Goal: Task Accomplishment & Management: Manage account settings

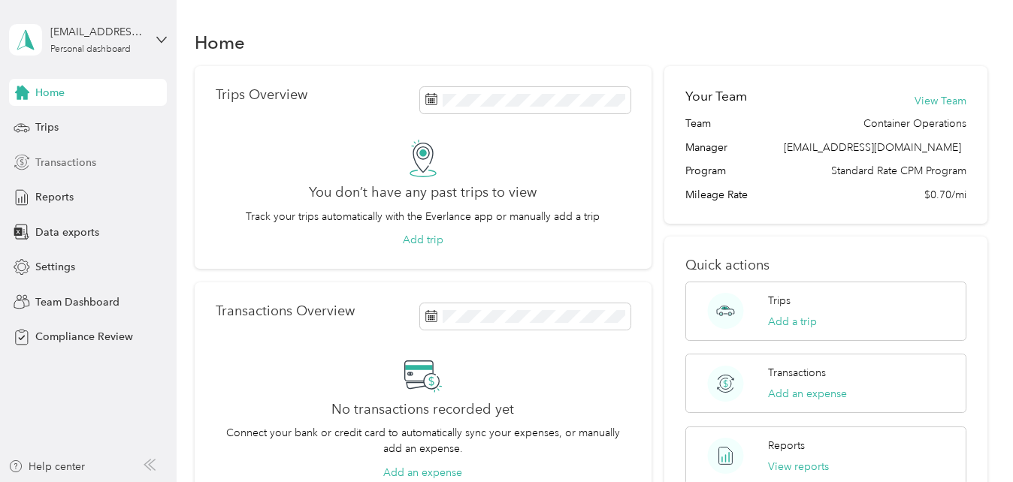
click at [80, 165] on span "Transactions" at bounding box center [65, 163] width 61 height 16
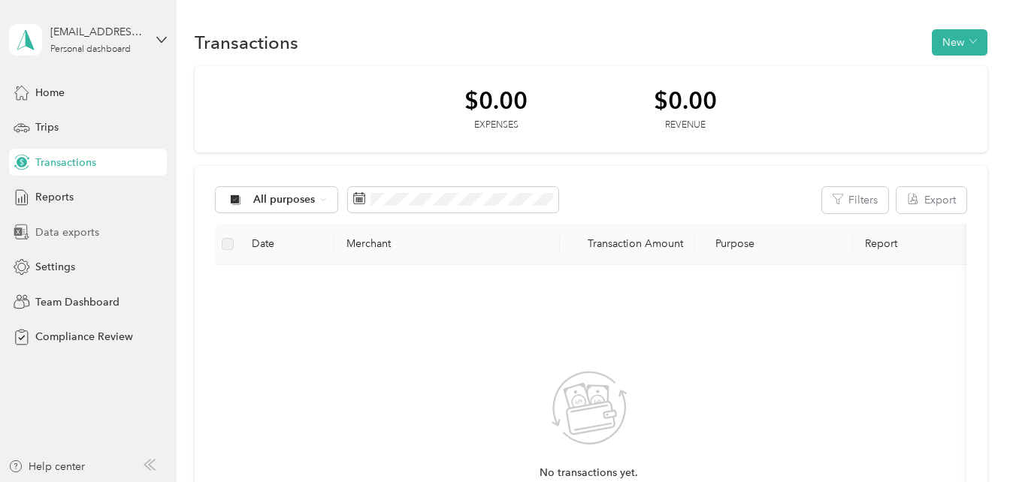
click at [91, 228] on span "Data exports" at bounding box center [67, 233] width 64 height 16
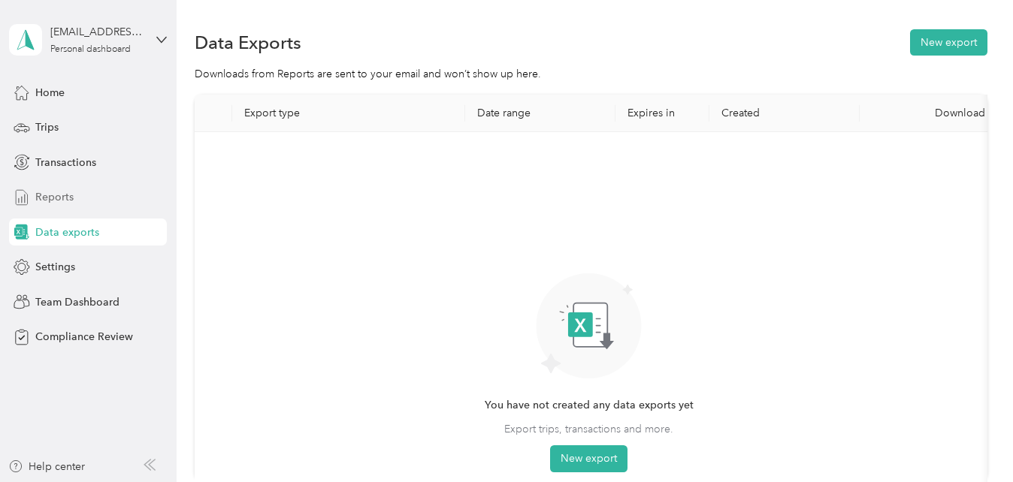
click at [80, 195] on div "Reports" at bounding box center [88, 197] width 158 height 27
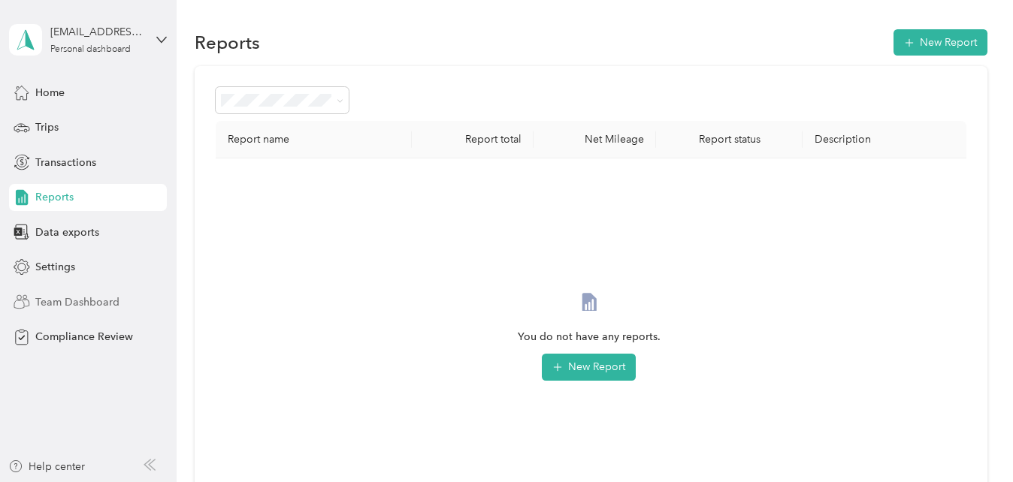
click at [84, 298] on span "Team Dashboard" at bounding box center [77, 303] width 84 height 16
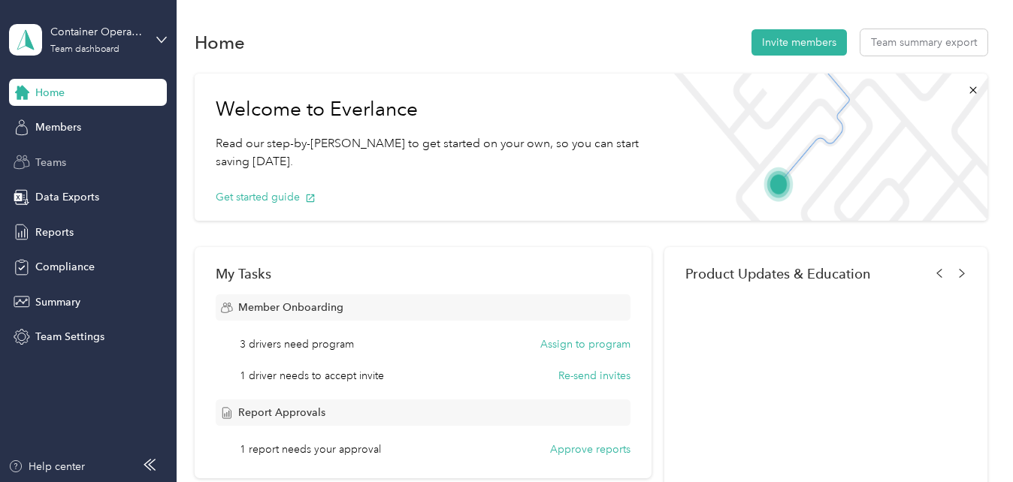
click at [52, 161] on span "Teams" at bounding box center [50, 163] width 31 height 16
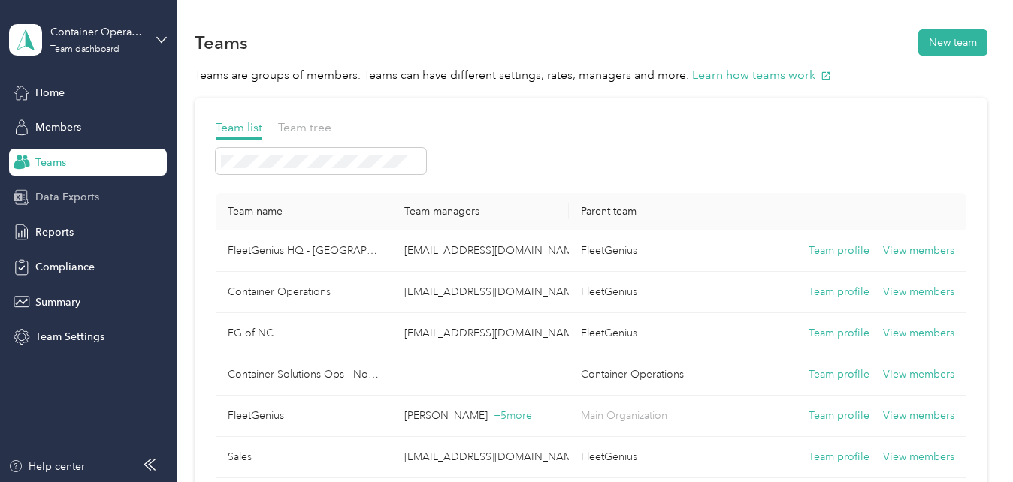
click at [59, 198] on span "Data Exports" at bounding box center [67, 197] width 64 height 16
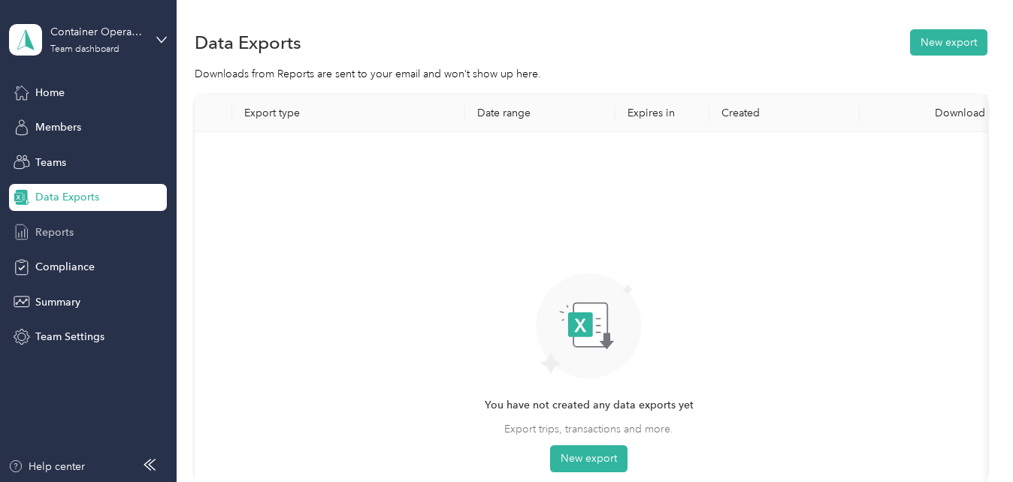
click at [80, 233] on div "Reports" at bounding box center [88, 232] width 158 height 27
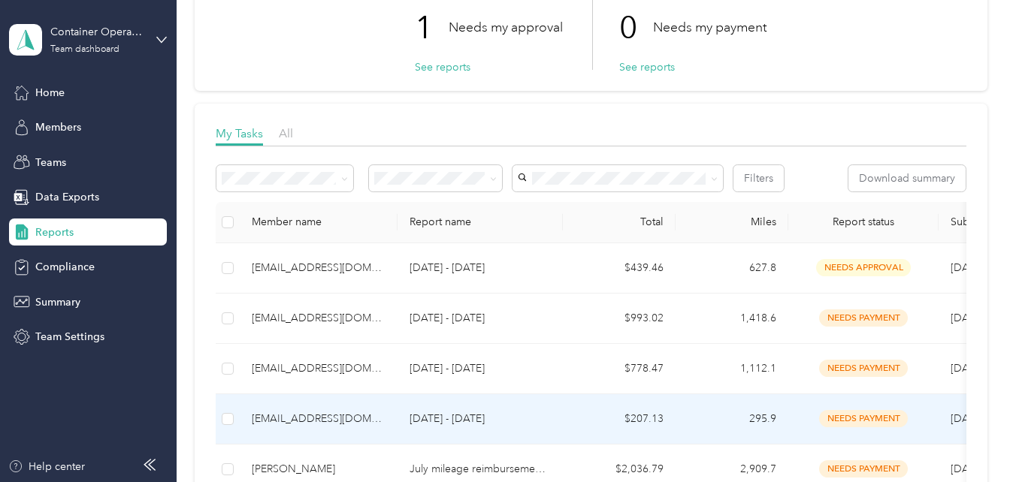
scroll to position [150, 0]
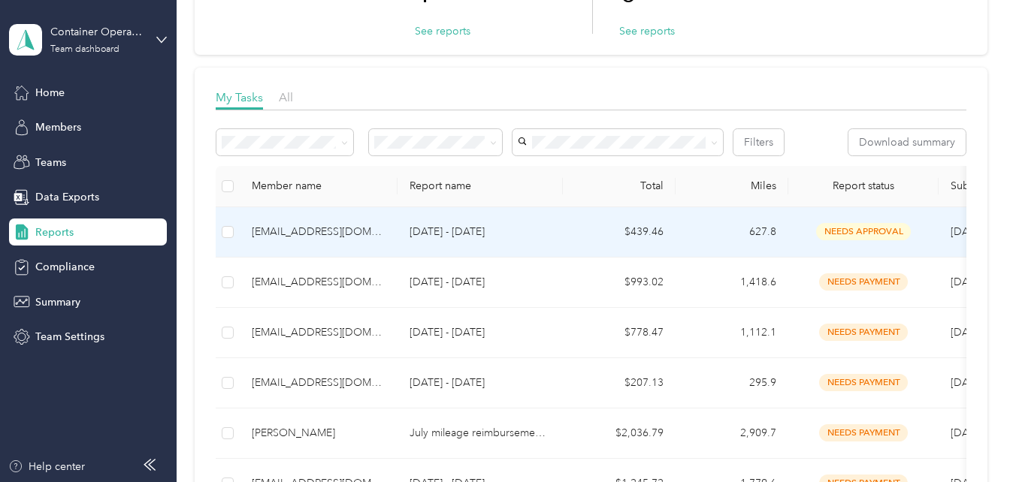
click at [926, 237] on div "needs approval" at bounding box center [863, 231] width 126 height 17
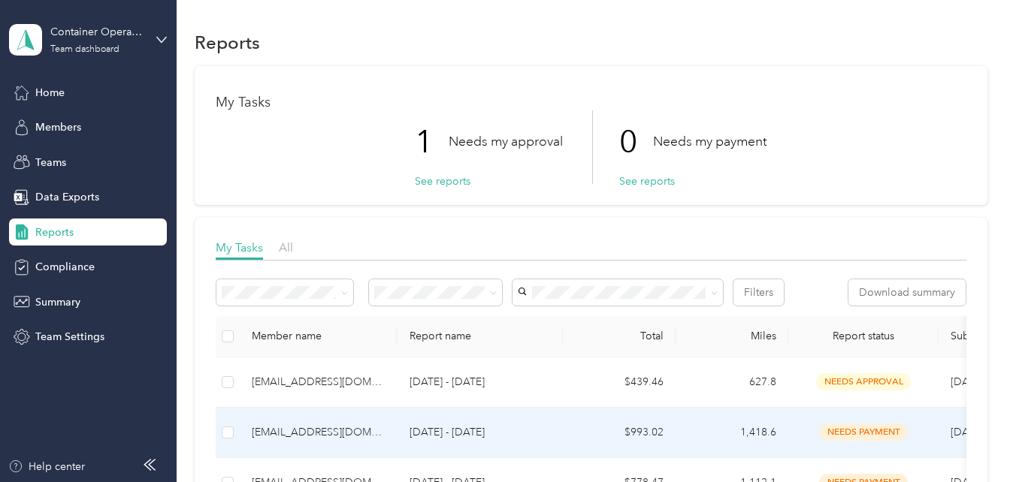
click at [703, 434] on td "1,418.6" at bounding box center [732, 433] width 113 height 50
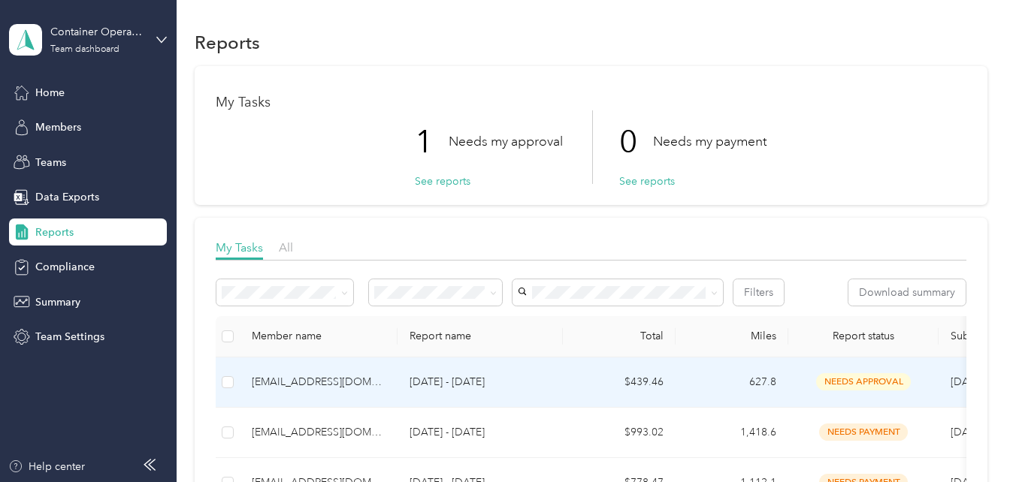
click at [510, 378] on p "[DATE] - [DATE]" at bounding box center [480, 382] width 141 height 17
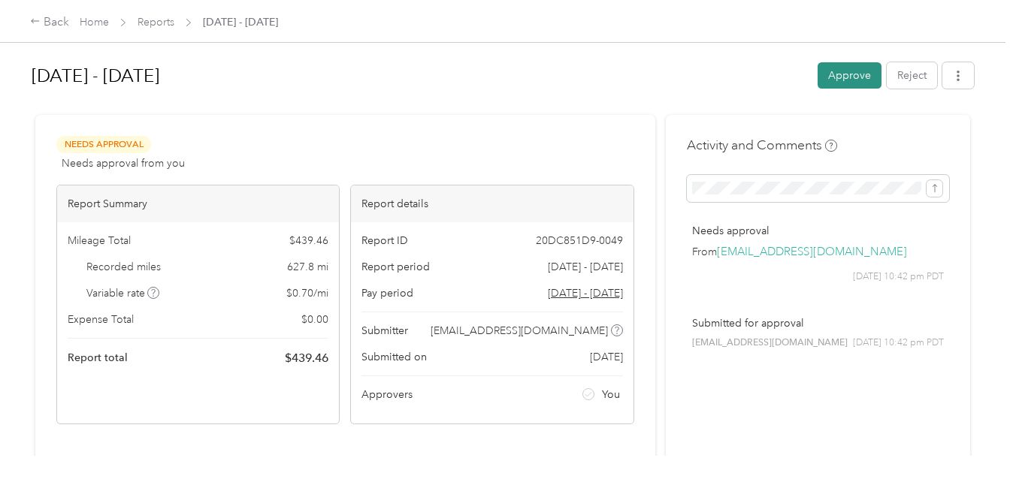
click at [839, 80] on button "Approve" at bounding box center [850, 75] width 64 height 26
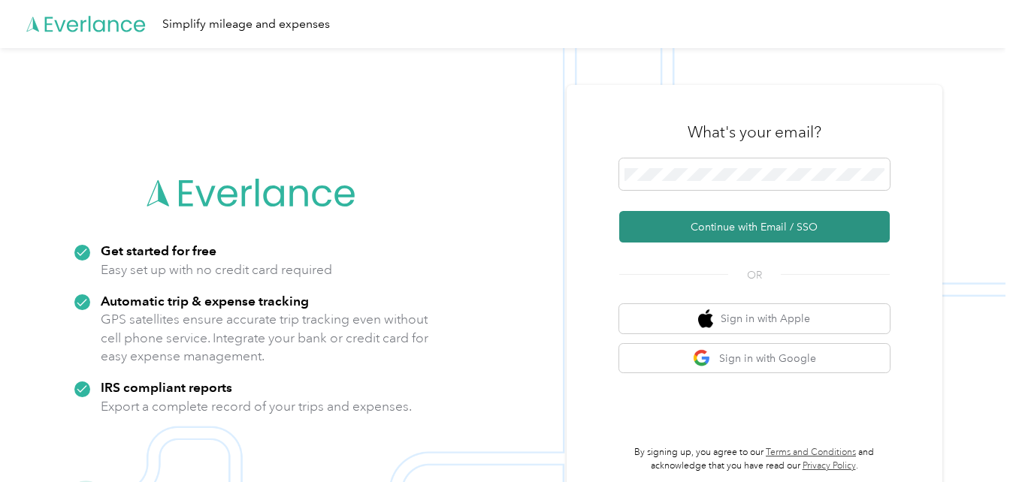
click at [688, 230] on button "Continue with Email / SSO" at bounding box center [754, 227] width 271 height 32
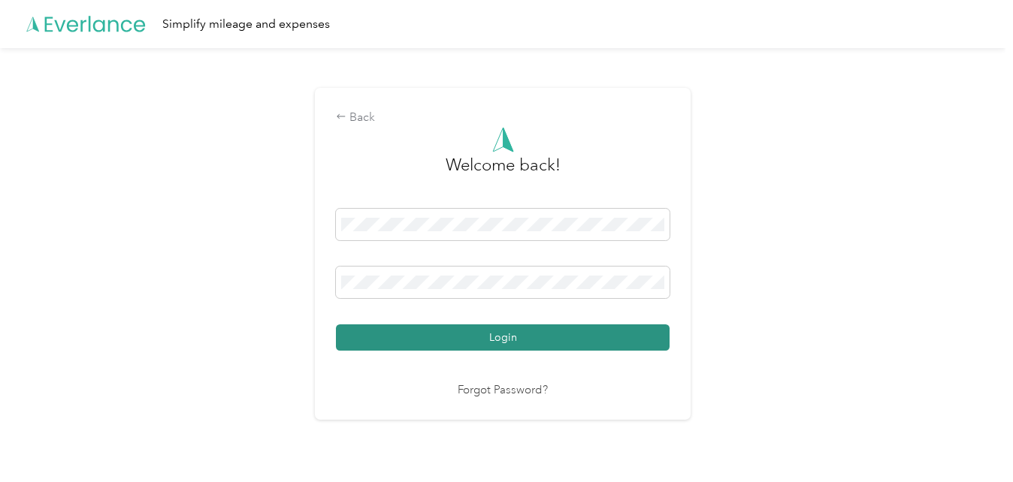
click at [509, 337] on button "Login" at bounding box center [503, 338] width 334 height 26
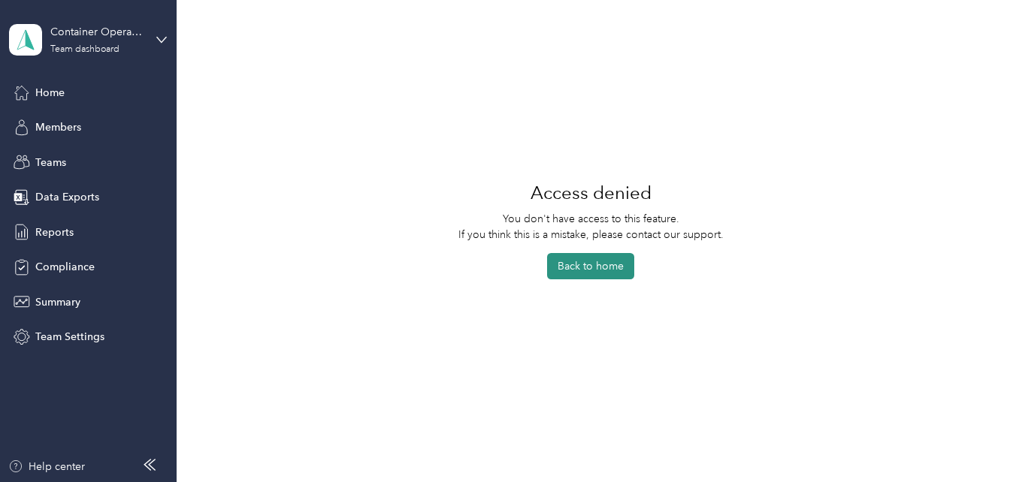
click at [574, 261] on button "Back to home" at bounding box center [590, 266] width 87 height 26
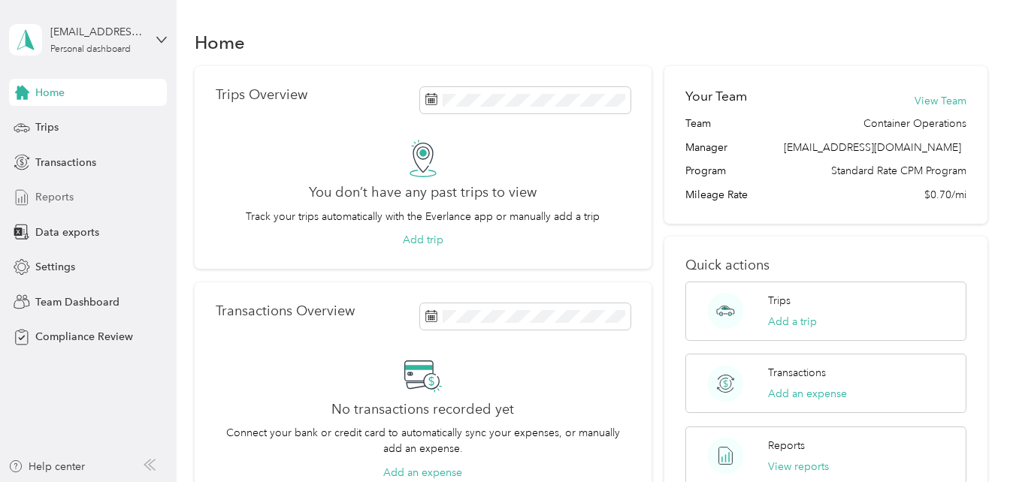
click at [62, 197] on span "Reports" at bounding box center [54, 197] width 38 height 16
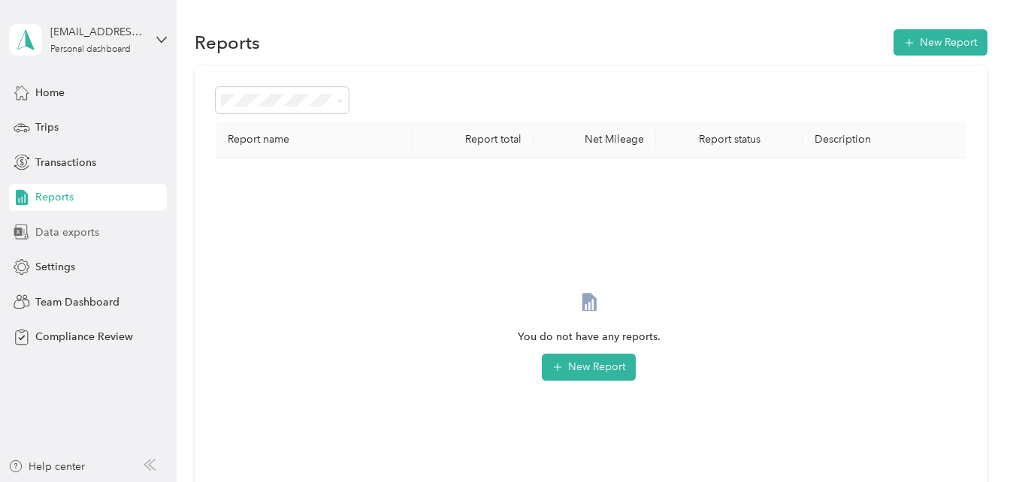
click at [74, 239] on span "Data exports" at bounding box center [67, 233] width 64 height 16
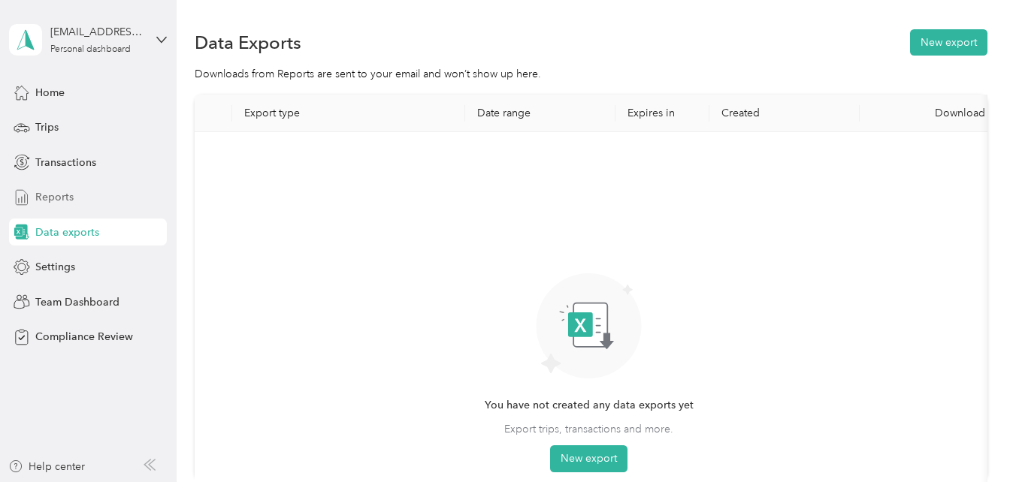
click at [78, 198] on div "Reports" at bounding box center [88, 197] width 158 height 27
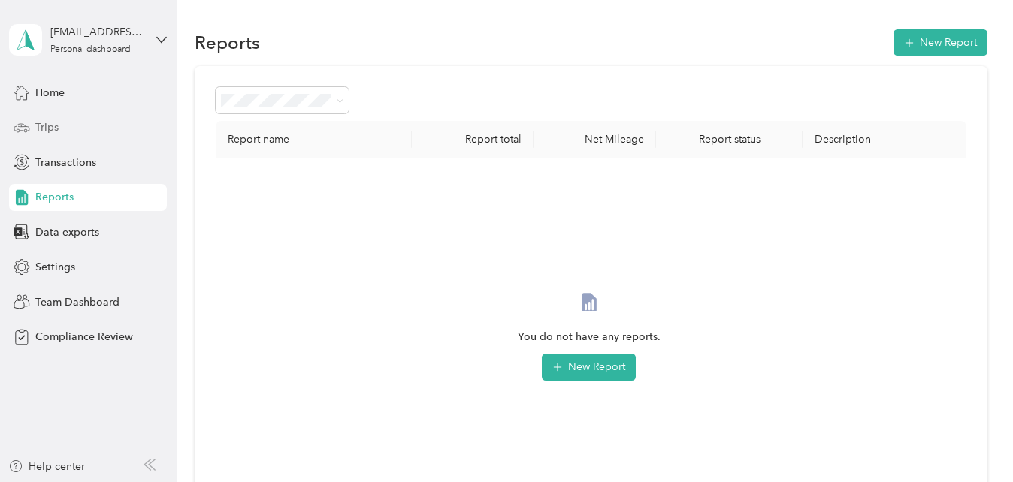
click at [80, 130] on div "Trips" at bounding box center [88, 127] width 158 height 27
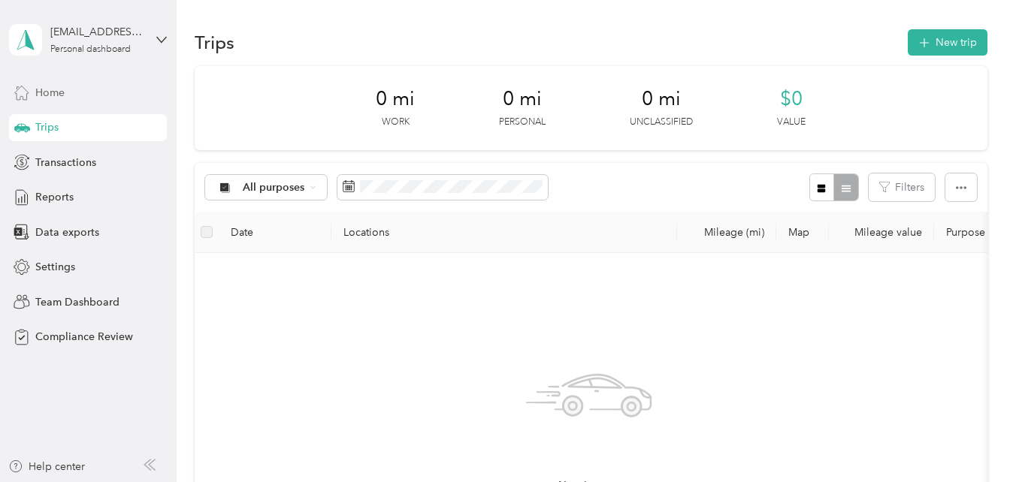
click at [77, 92] on div "Home" at bounding box center [88, 92] width 158 height 27
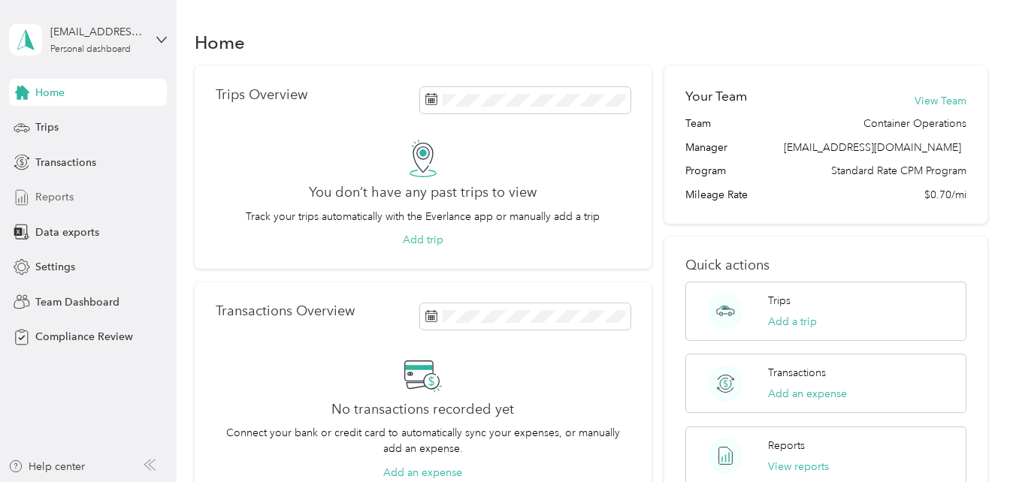
click at [72, 194] on span "Reports" at bounding box center [54, 197] width 38 height 16
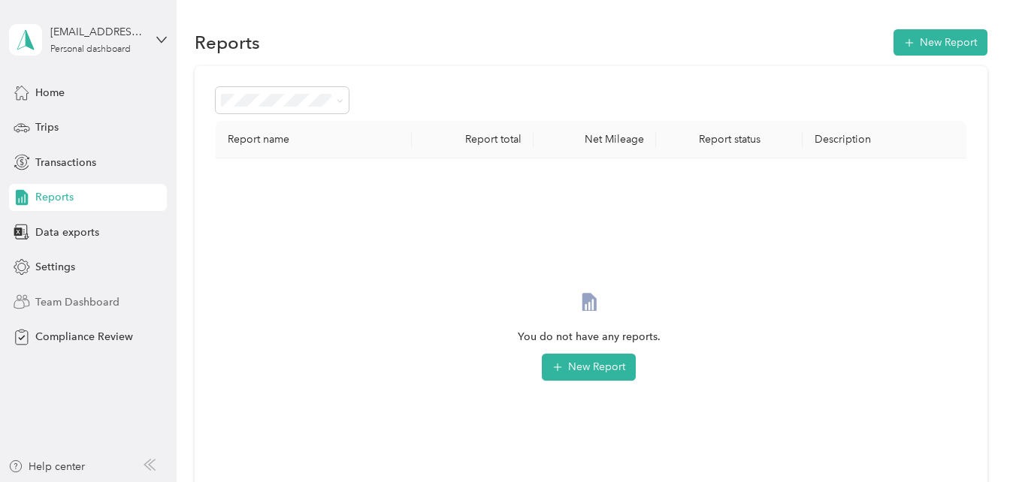
click at [74, 304] on span "Team Dashboard" at bounding box center [77, 303] width 84 height 16
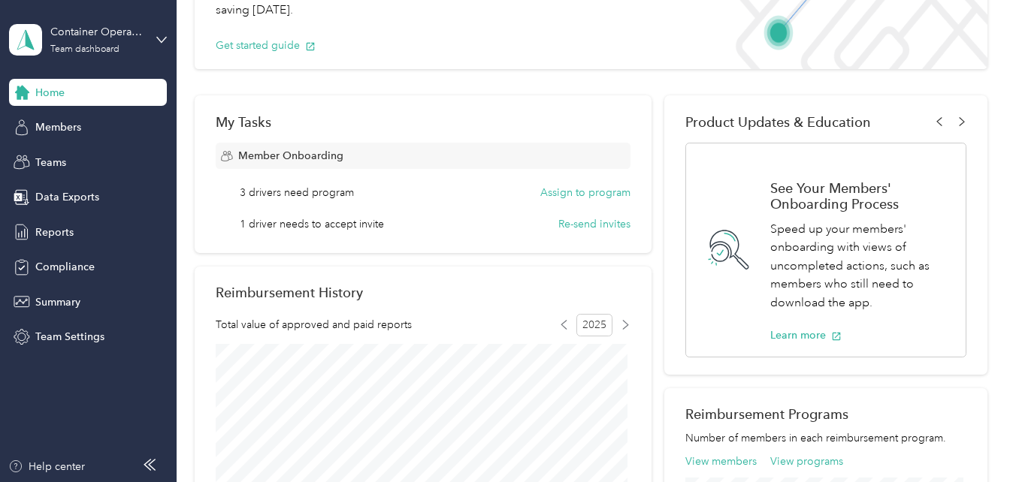
scroll to position [225, 0]
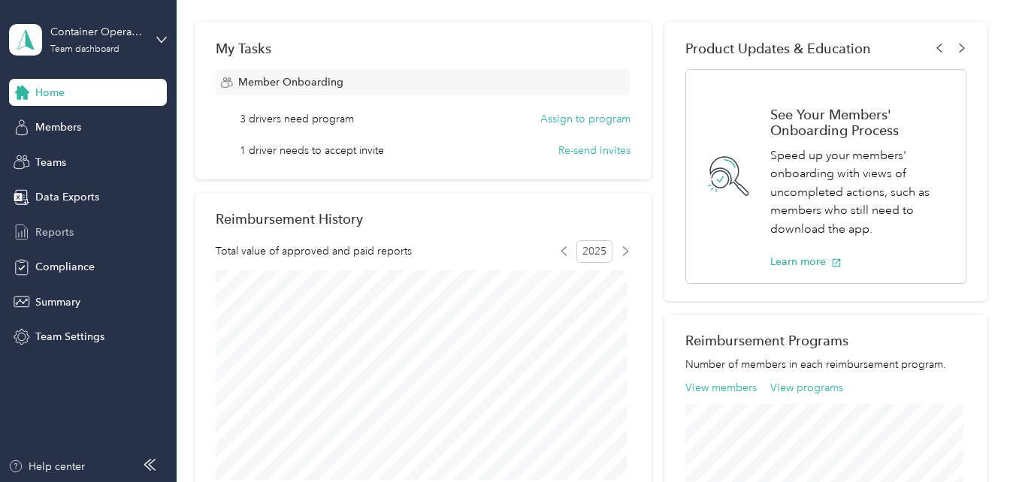
click at [59, 231] on span "Reports" at bounding box center [54, 233] width 38 height 16
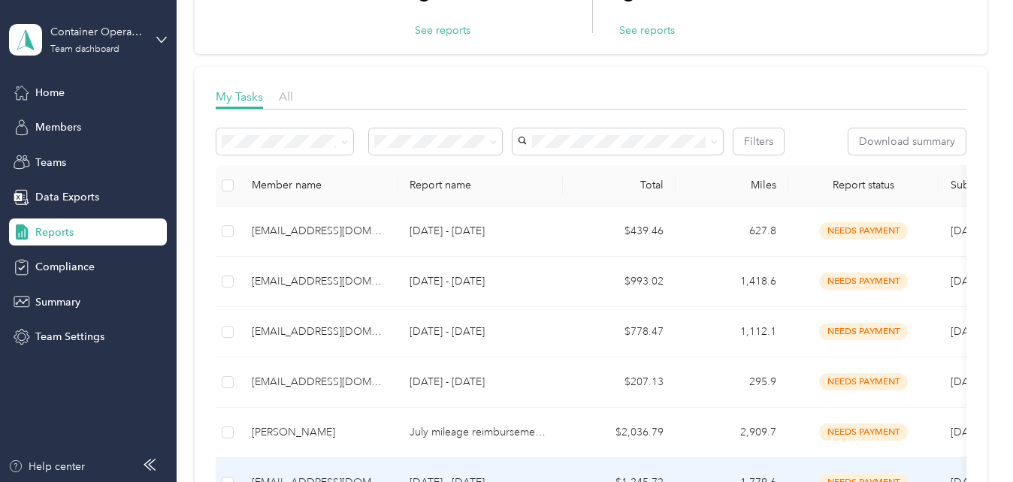
scroll to position [75, 0]
